Goal: Task Accomplishment & Management: Manage account settings

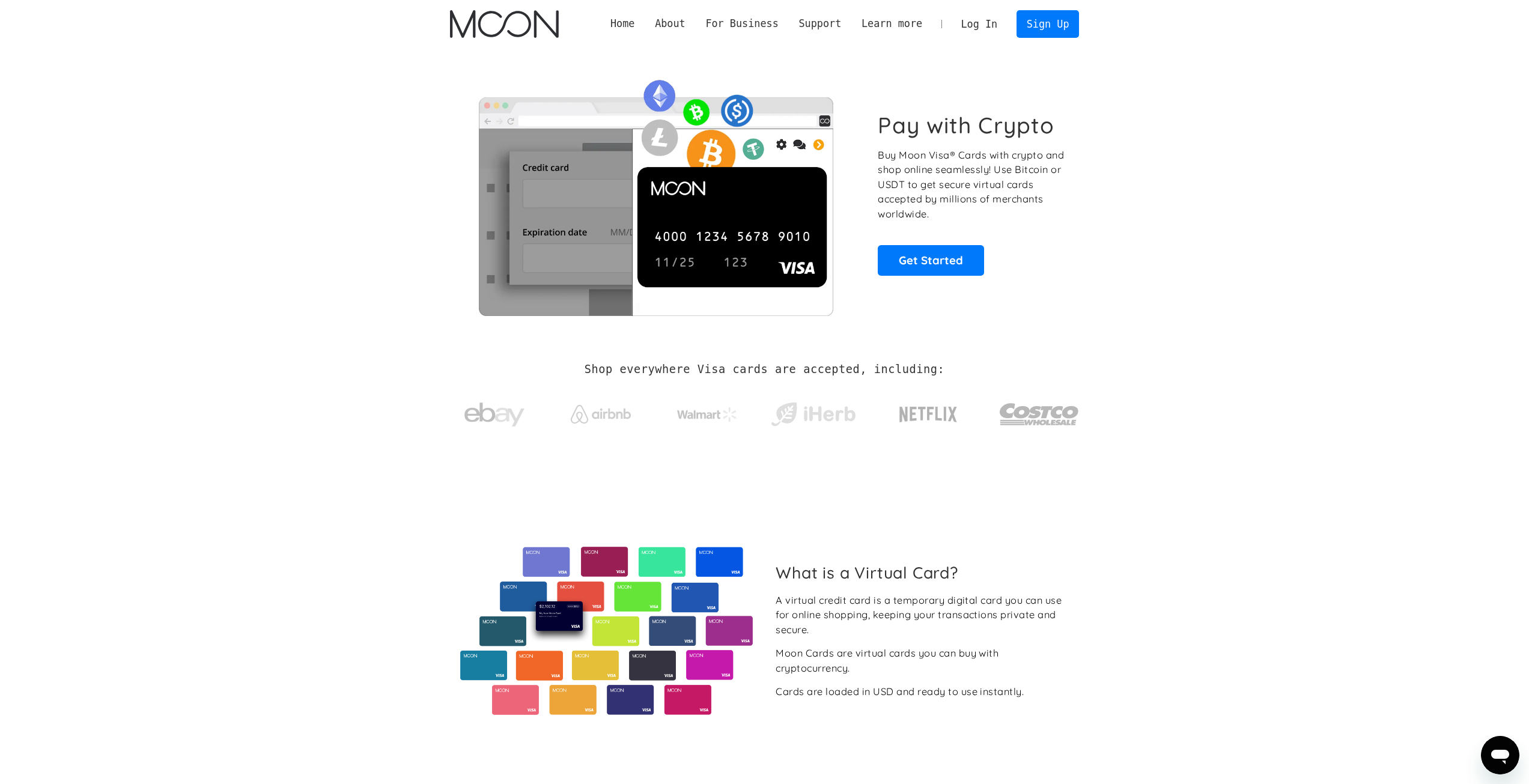
click at [989, 17] on link "Log In" at bounding box center [979, 24] width 56 height 26
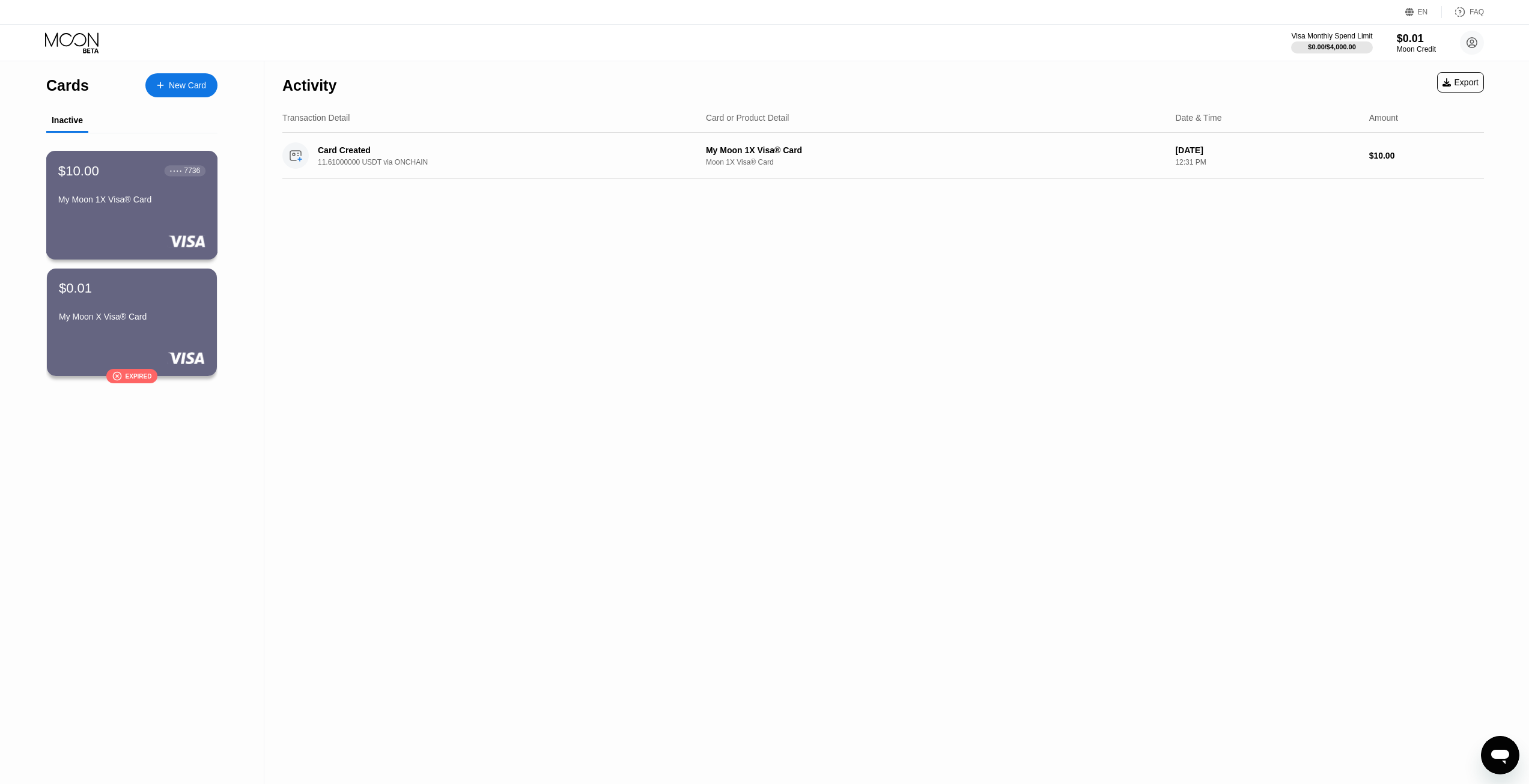
click at [171, 204] on div "My Moon 1X Visa® Card" at bounding box center [132, 200] width 147 height 10
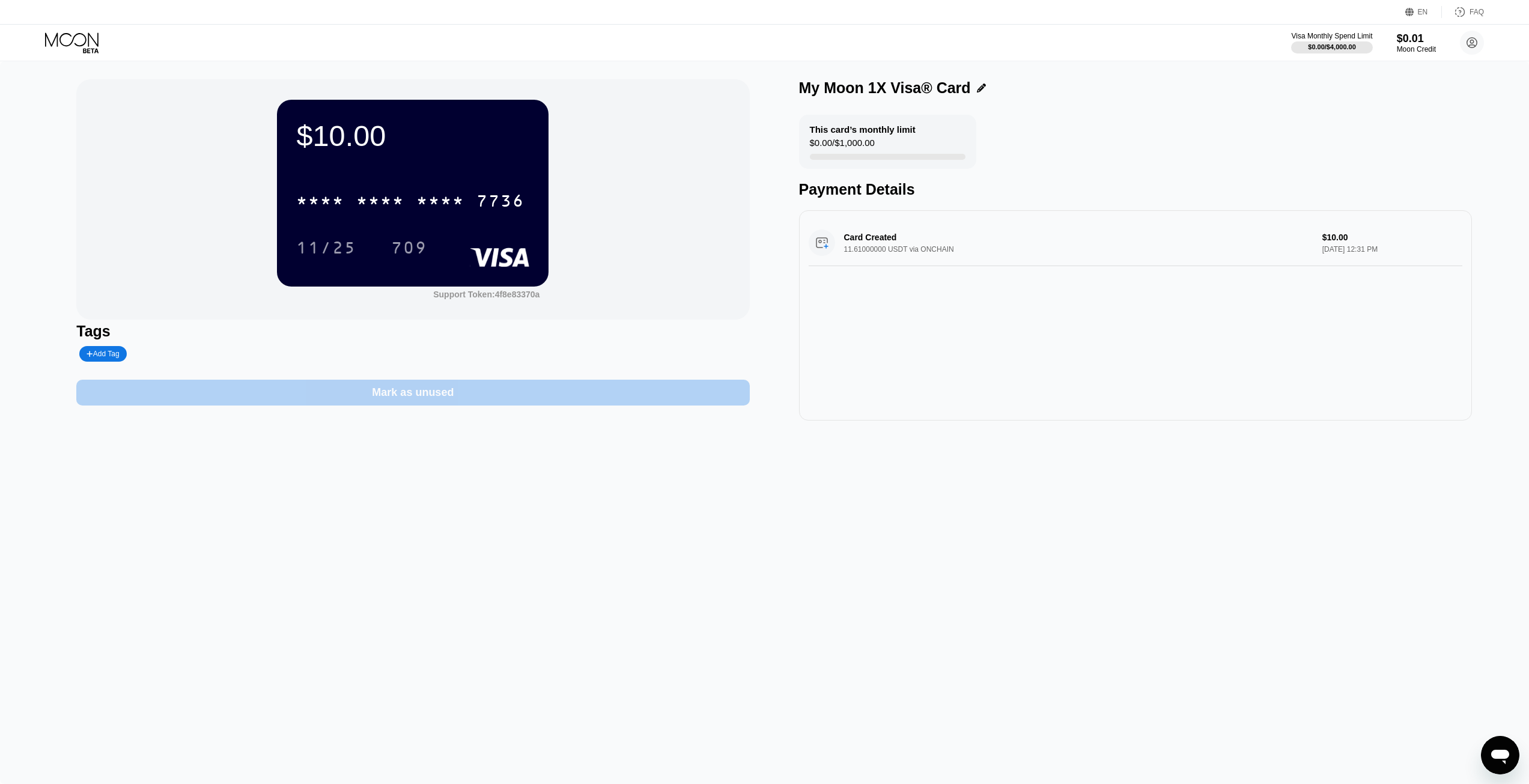
click at [449, 399] on div "Mark as unused" at bounding box center [413, 392] width 81 height 14
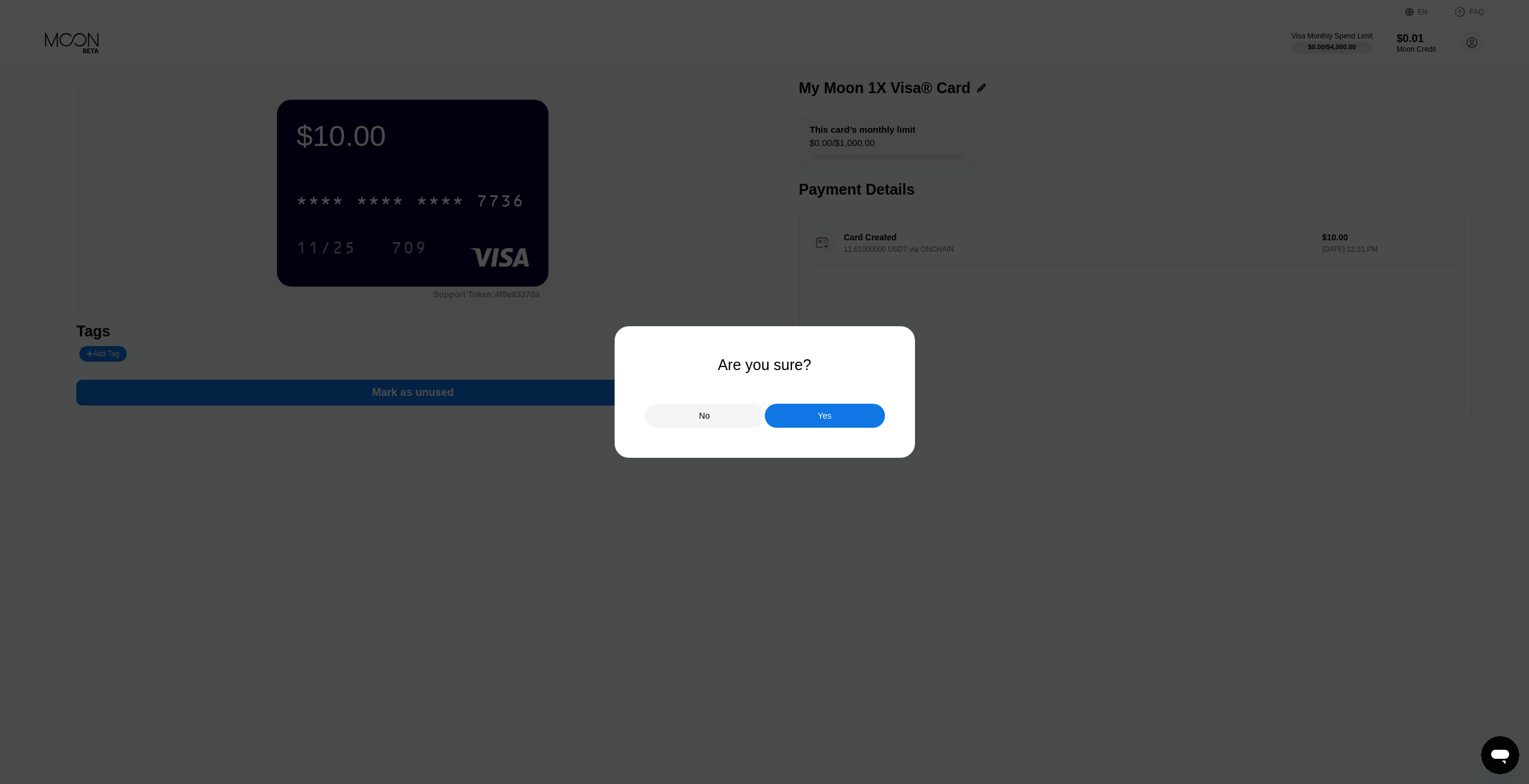
click at [801, 422] on div "Yes" at bounding box center [824, 415] width 120 height 24
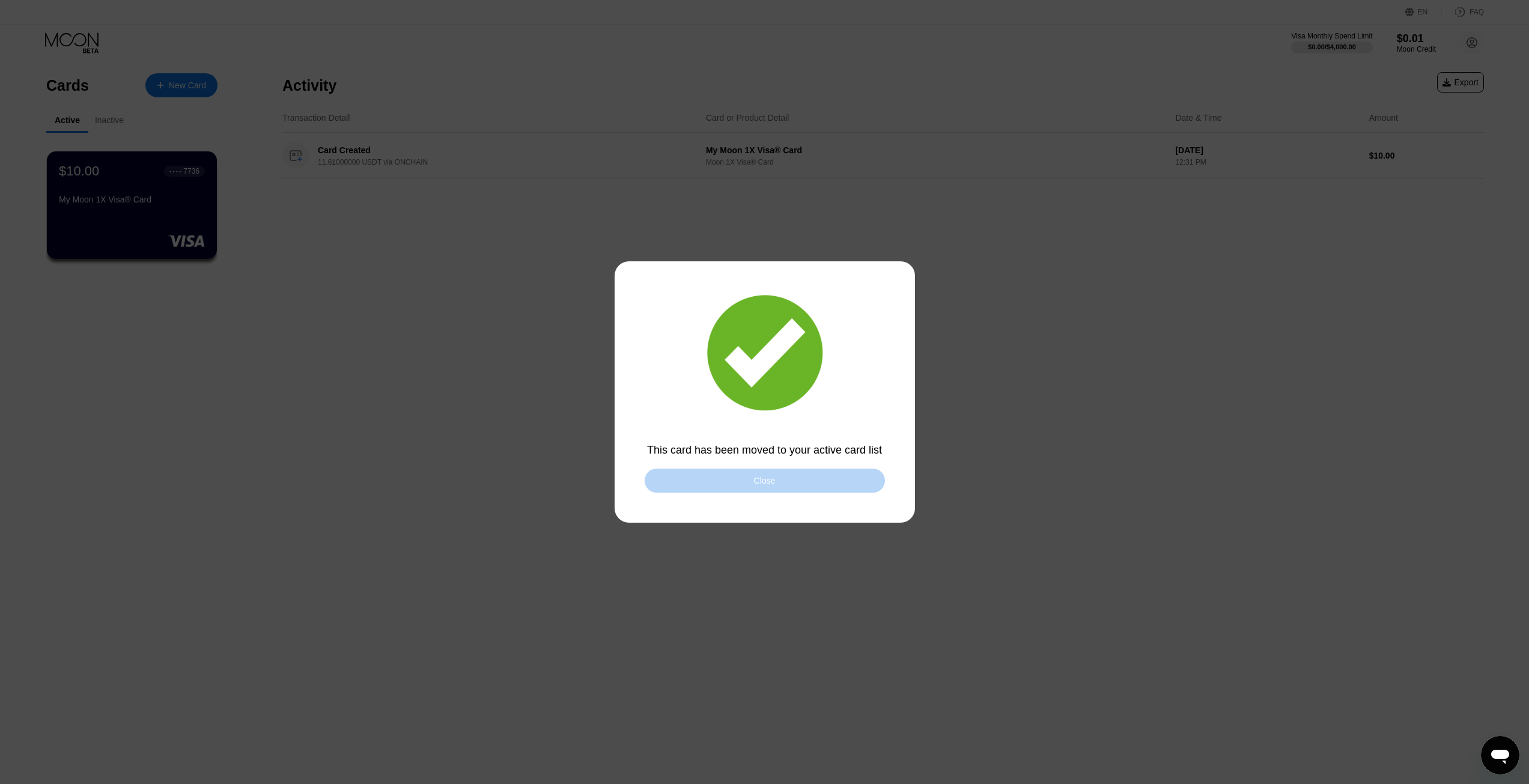
click at [781, 474] on div "Close" at bounding box center [764, 480] width 240 height 24
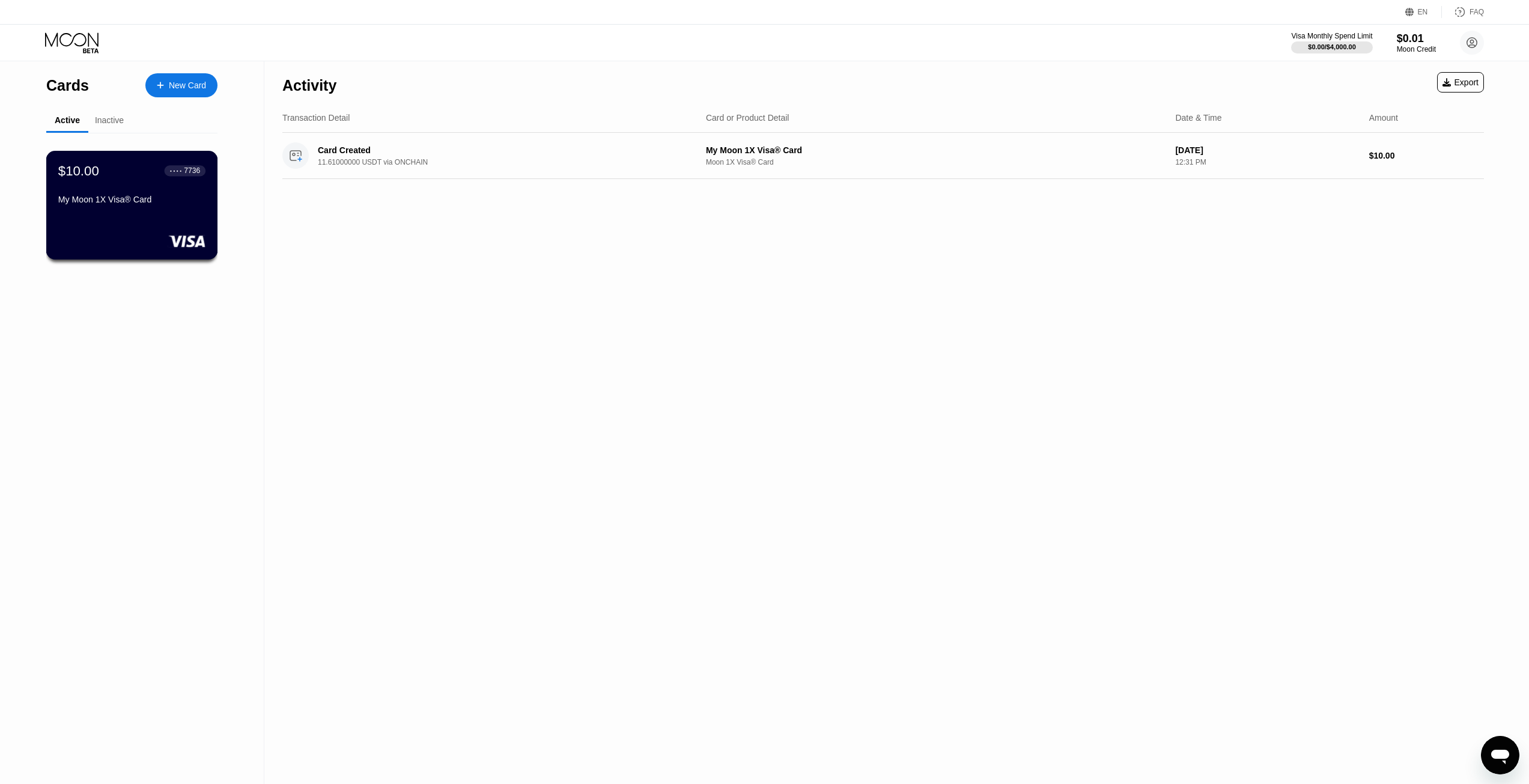
click at [146, 197] on div "$10.00 ● ● ● ● 7736 My Moon 1X Visa® Card" at bounding box center [132, 186] width 147 height 46
